Goal: Register for event/course

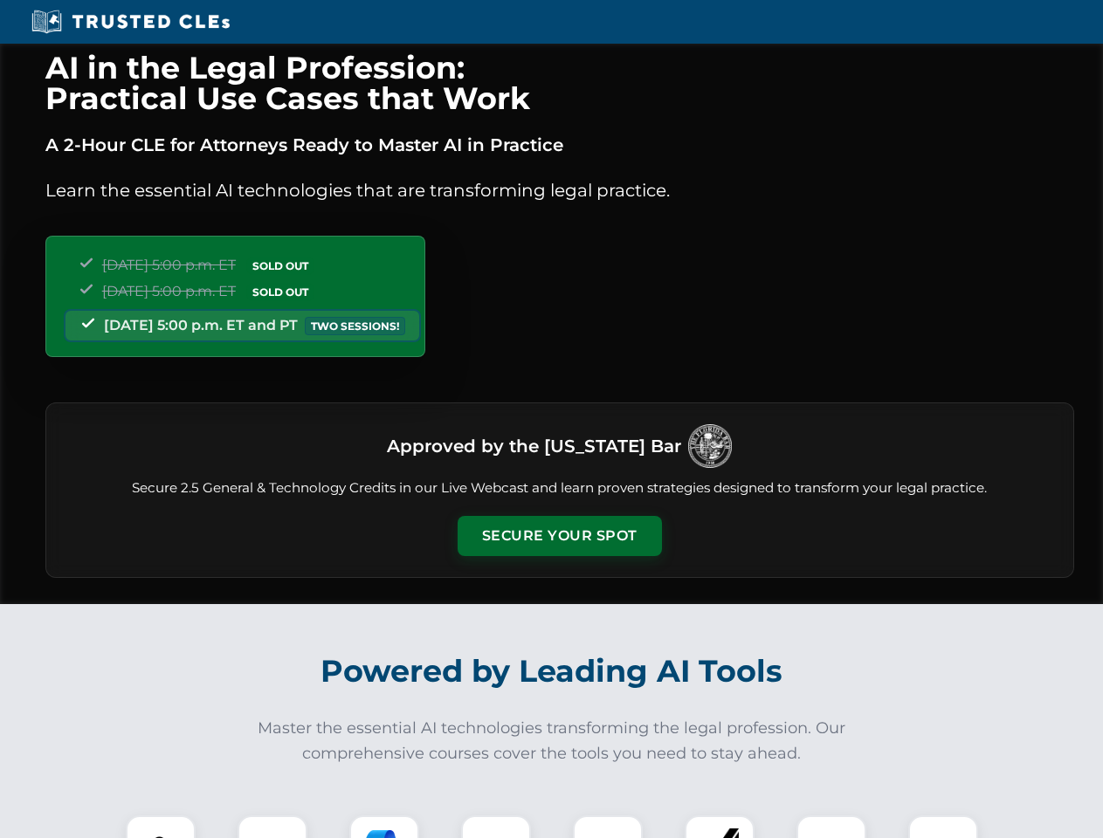
click at [559, 536] on button "Secure Your Spot" at bounding box center [560, 536] width 204 height 40
click at [161, 827] on img at bounding box center [160, 850] width 51 height 51
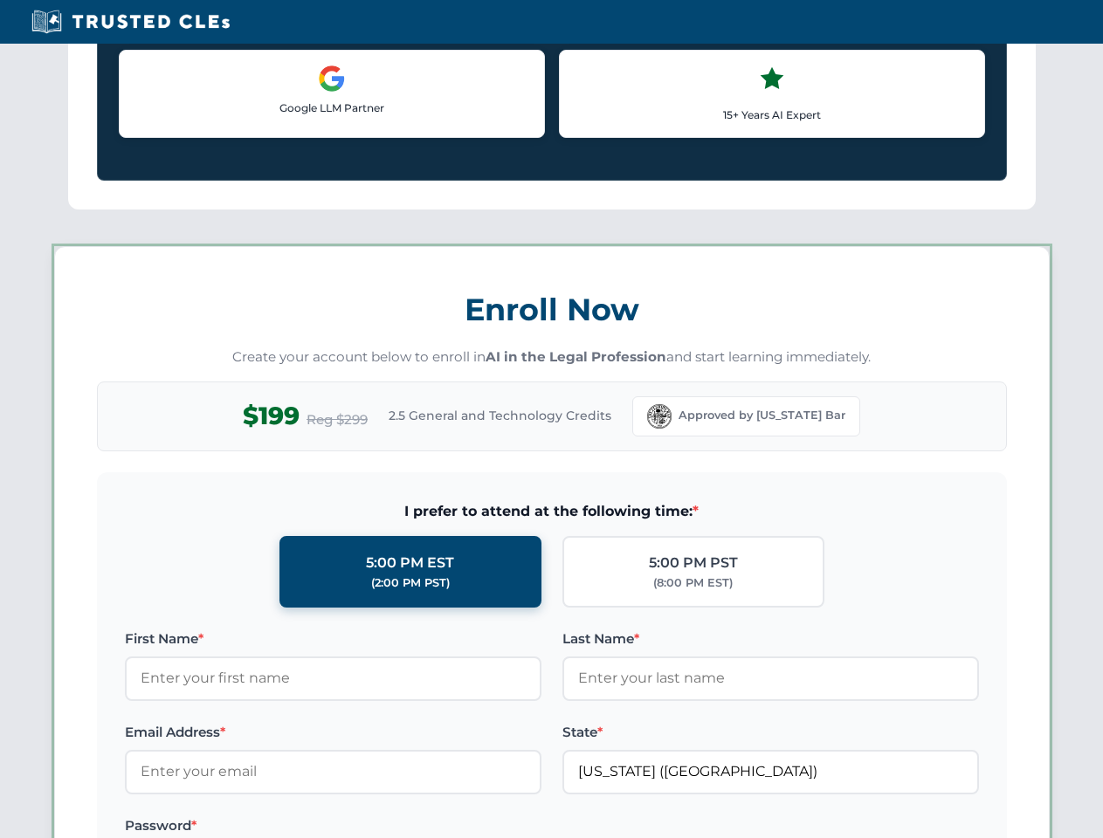
click at [384, 827] on label "Password *" at bounding box center [333, 826] width 417 height 21
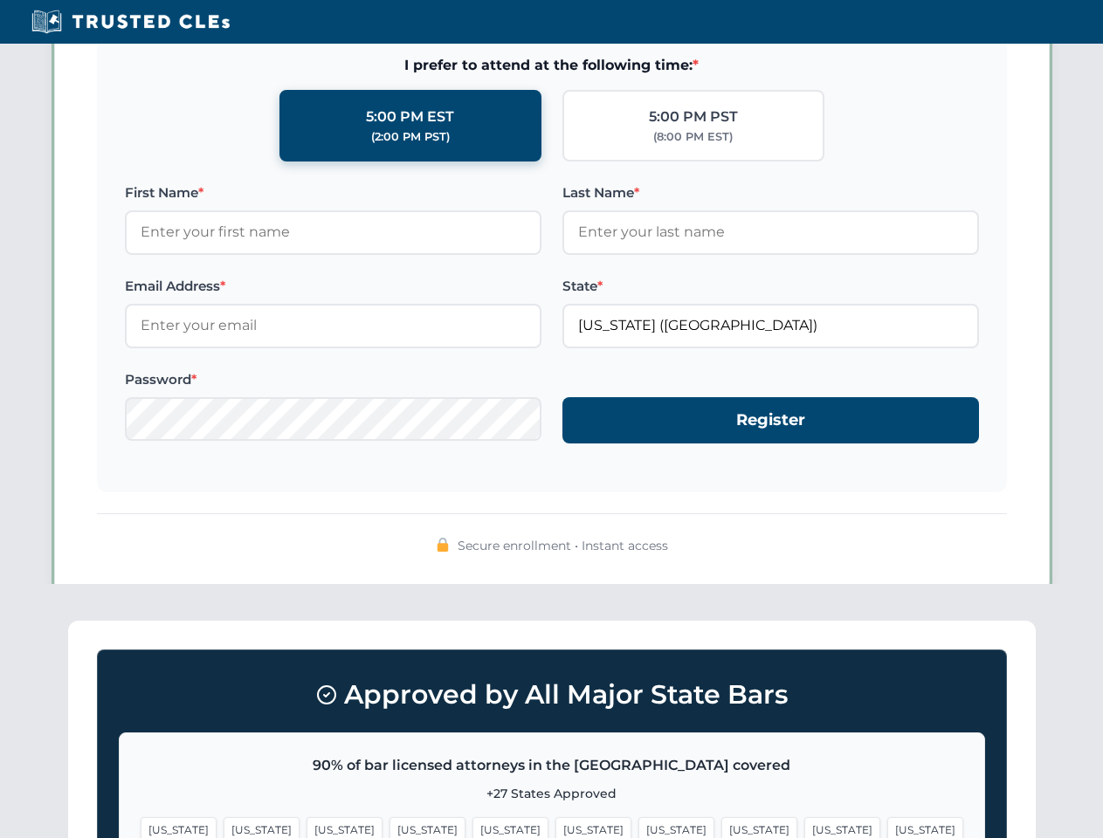
click at [804, 827] on span "[US_STATE]" at bounding box center [842, 829] width 76 height 25
